Goal: Information Seeking & Learning: Compare options

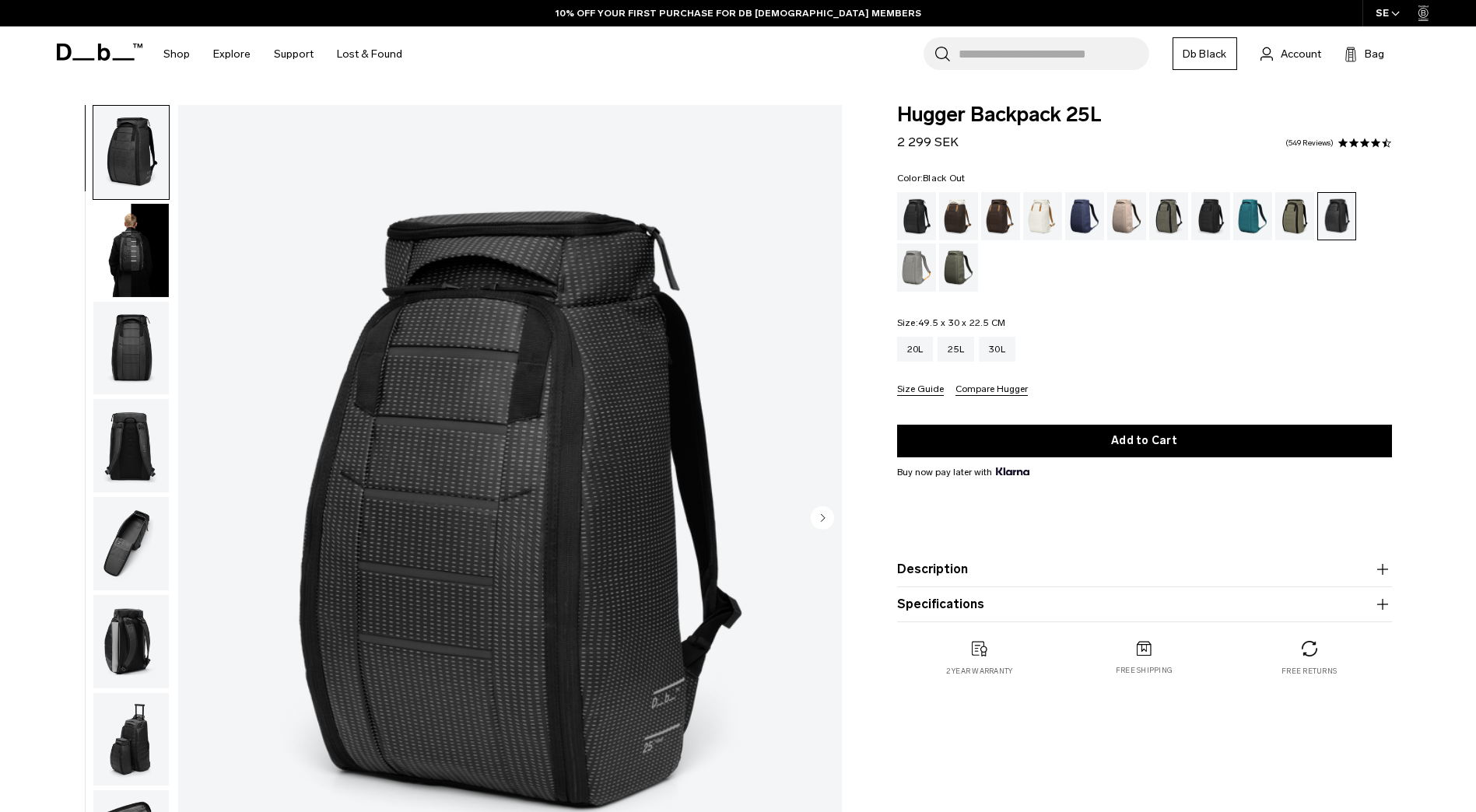
click at [908, 208] on div "Black Out" at bounding box center [917, 216] width 40 height 49
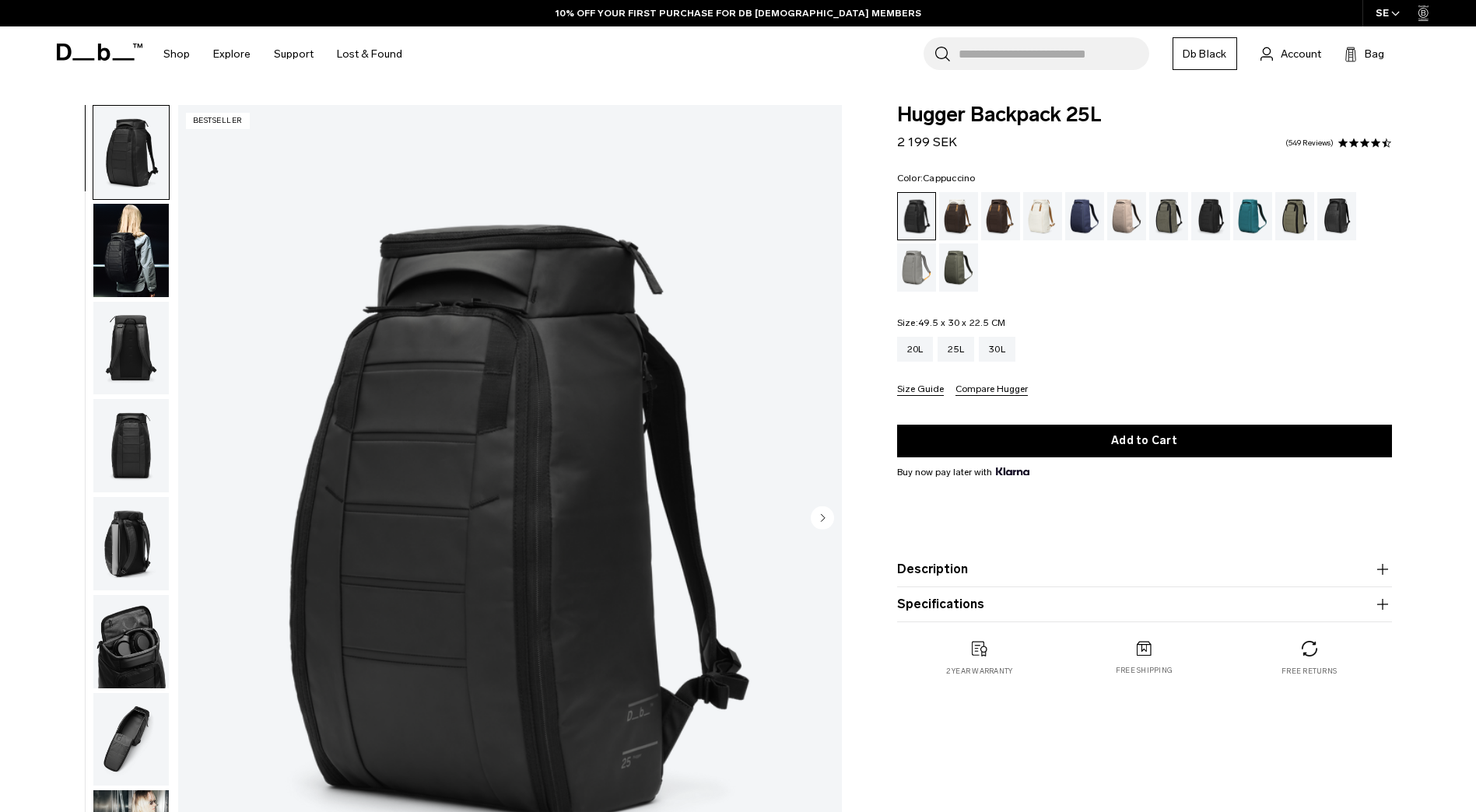
click at [959, 223] on div "Cappuccino" at bounding box center [959, 216] width 40 height 49
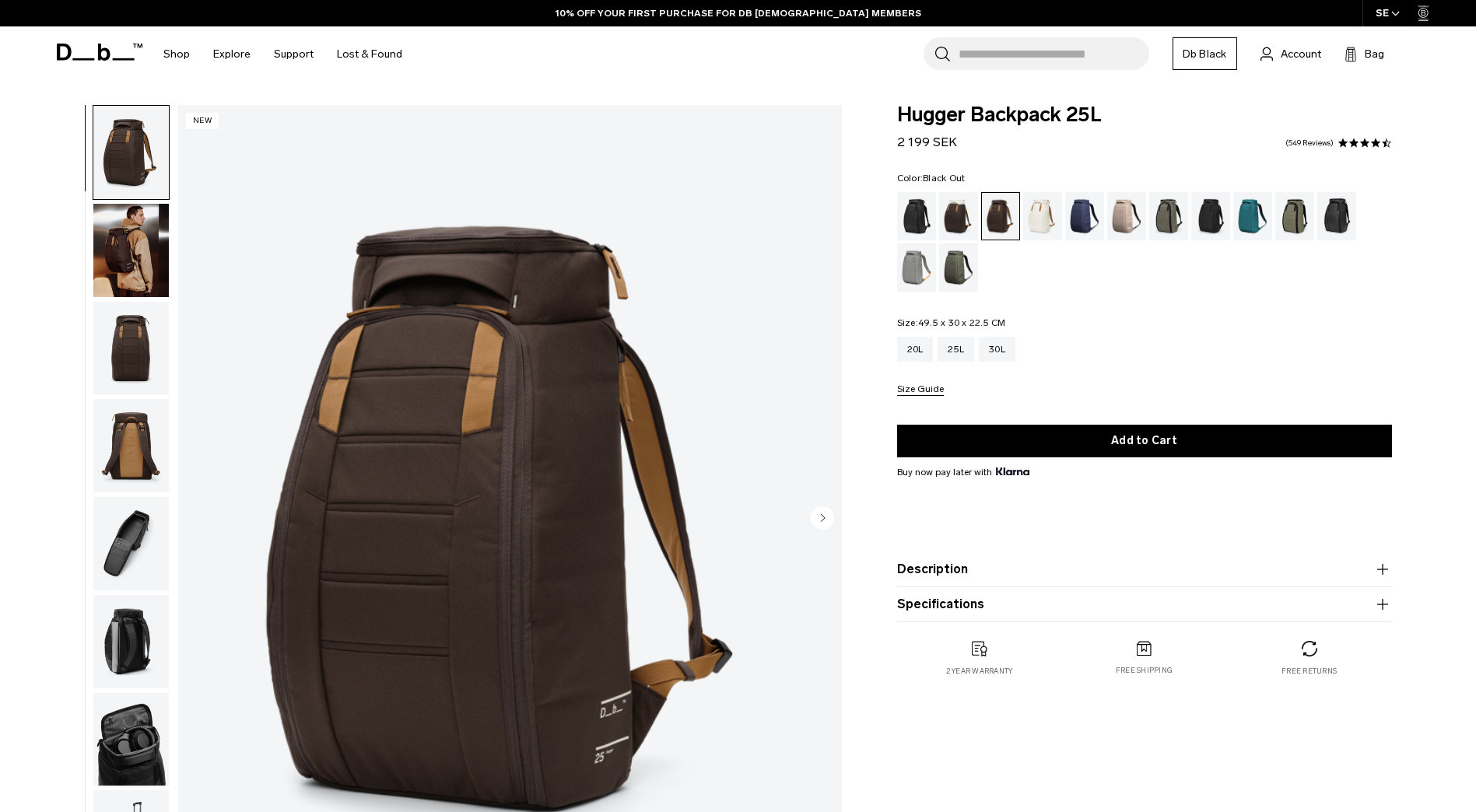
click at [917, 217] on div "Black Out" at bounding box center [917, 216] width 40 height 49
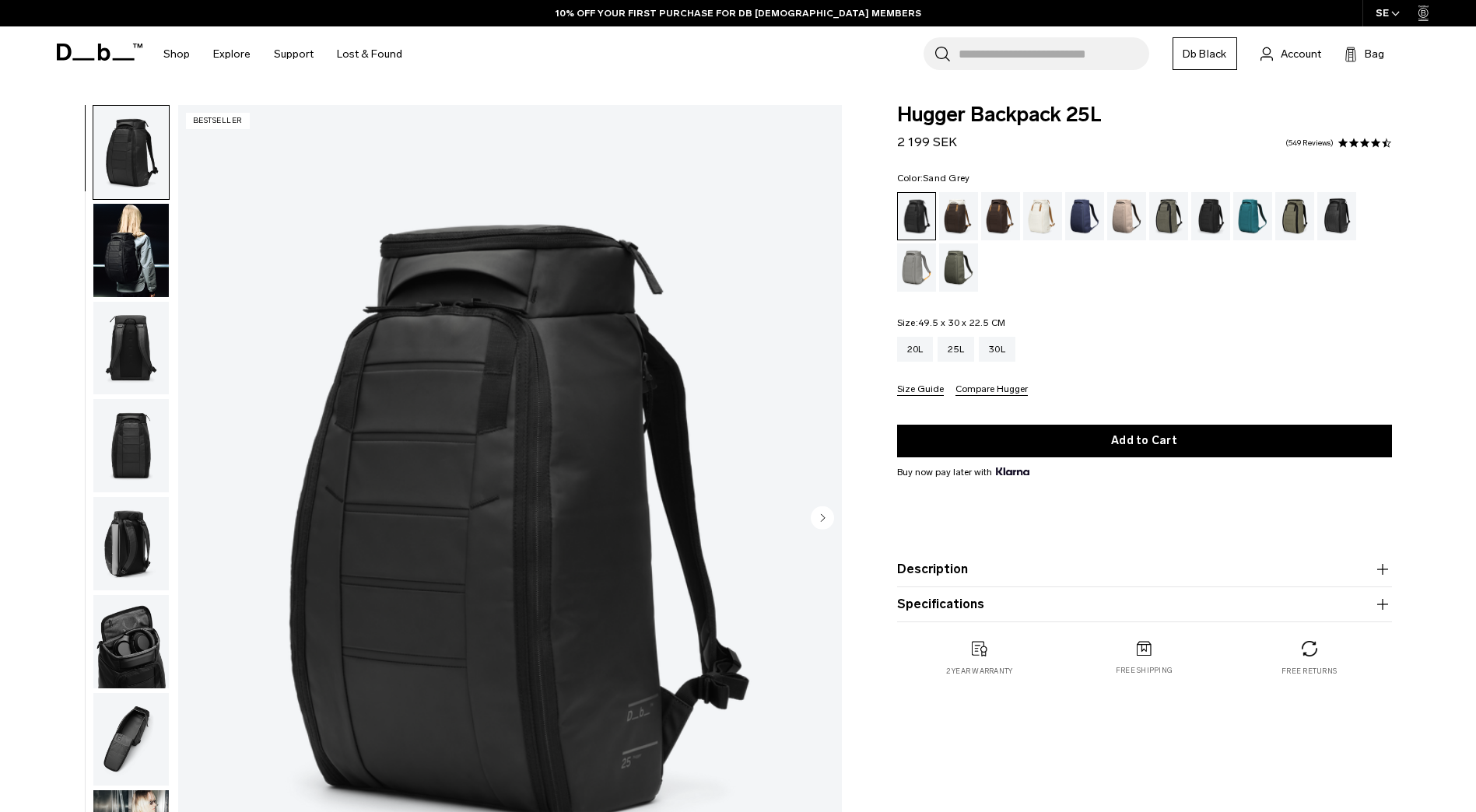
click at [927, 264] on div "Sand Grey" at bounding box center [917, 267] width 40 height 49
click at [1314, 144] on link "549 Reviews" at bounding box center [1310, 143] width 49 height 8
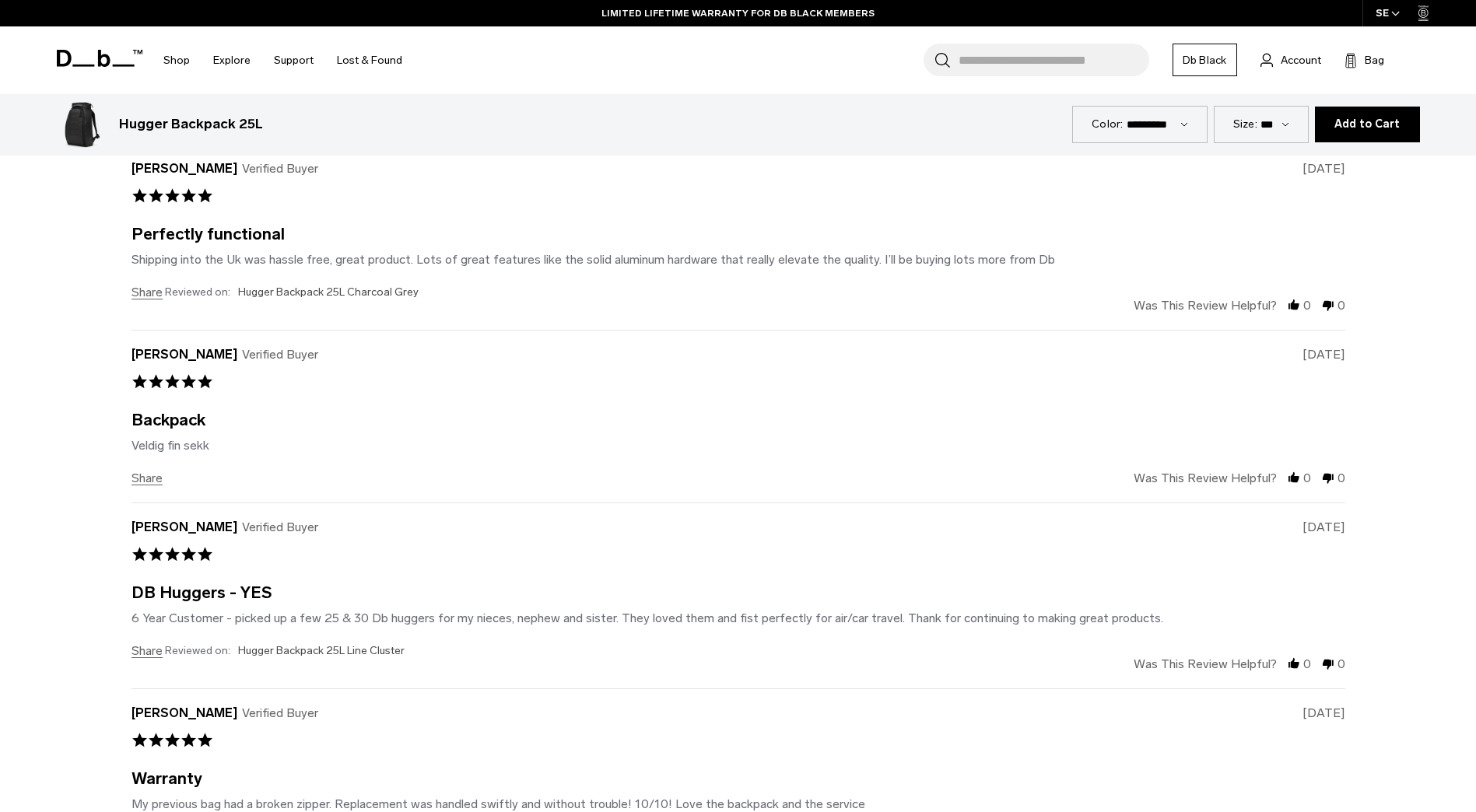
scroll to position [5085, 0]
